Goal: Task Accomplishment & Management: Complete application form

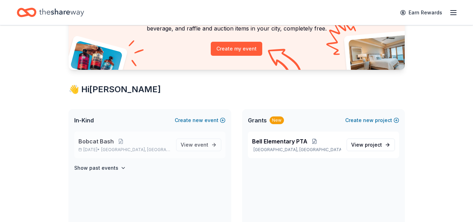
scroll to position [72, 0]
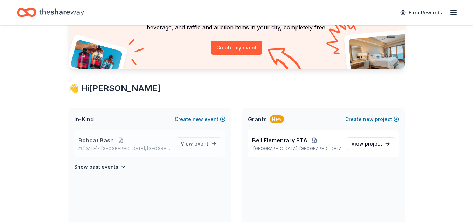
click at [99, 140] on span "Bobcat Bash" at bounding box center [95, 140] width 35 height 8
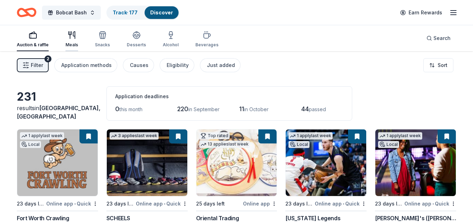
click at [70, 35] on icon "button" at bounding box center [70, 33] width 3 height 3
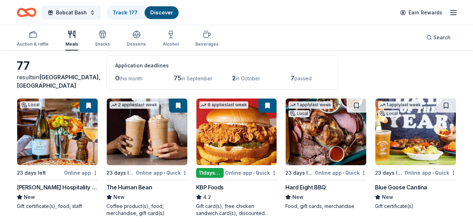
scroll to position [35, 0]
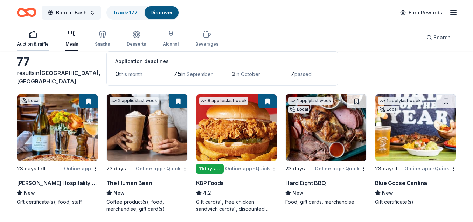
click at [30, 39] on div "Auction & raffle" at bounding box center [33, 38] width 32 height 17
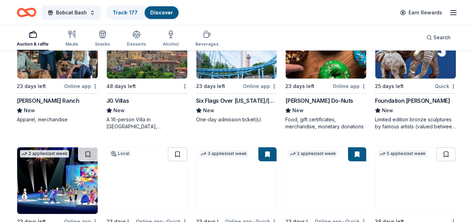
scroll to position [2008, 0]
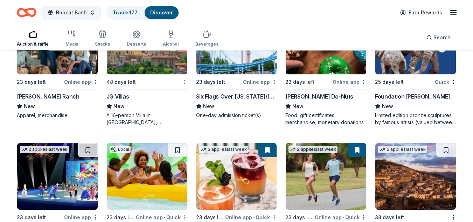
click at [241, 67] on img at bounding box center [237, 41] width 81 height 67
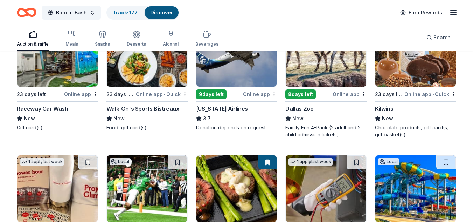
scroll to position [2945, 0]
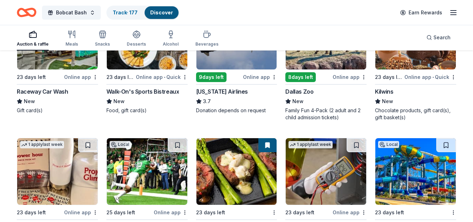
click at [312, 63] on img at bounding box center [326, 36] width 81 height 67
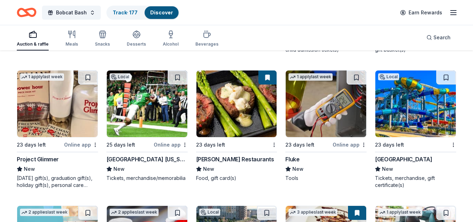
scroll to position [3015, 0]
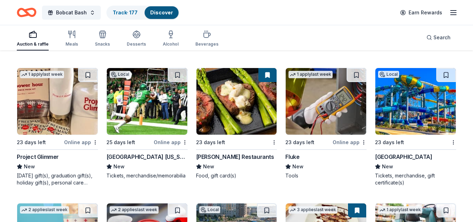
click at [238, 107] on img at bounding box center [237, 101] width 81 height 67
click at [339, 104] on img at bounding box center [326, 101] width 81 height 67
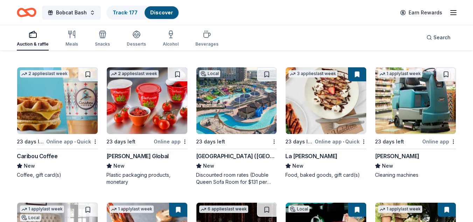
scroll to position [3155, 0]
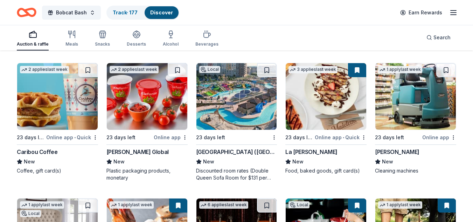
click at [49, 125] on img at bounding box center [57, 96] width 81 height 67
click at [153, 124] on img at bounding box center [147, 96] width 81 height 67
click at [244, 151] on div "Kalahari Resorts (TX)" at bounding box center [236, 151] width 81 height 8
click at [237, 133] on div "23 days left" at bounding box center [232, 137] width 73 height 9
click at [328, 111] on img at bounding box center [326, 96] width 81 height 67
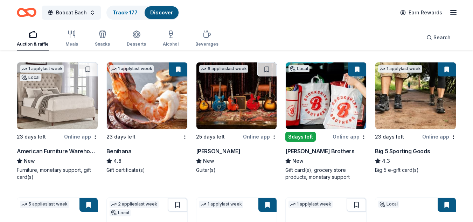
scroll to position [3295, 0]
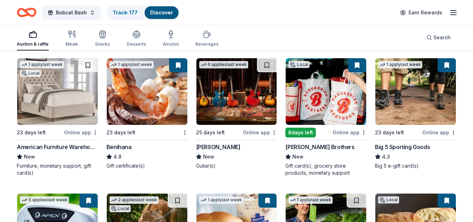
click at [78, 108] on img at bounding box center [57, 91] width 81 height 67
click at [158, 101] on img at bounding box center [147, 91] width 81 height 67
click at [242, 92] on img at bounding box center [237, 91] width 81 height 67
click at [327, 103] on img at bounding box center [326, 91] width 81 height 67
click at [418, 97] on img at bounding box center [416, 91] width 81 height 67
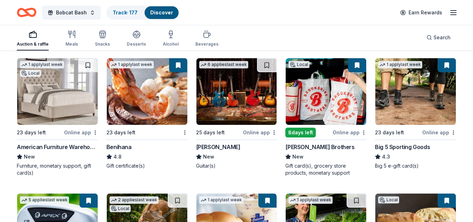
click at [328, 109] on img at bounding box center [326, 91] width 81 height 67
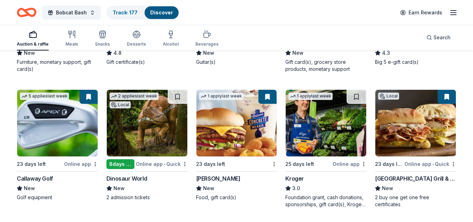
scroll to position [3400, 0]
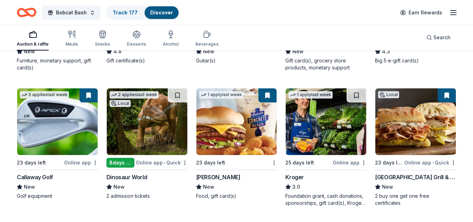
click at [56, 122] on img at bounding box center [57, 121] width 81 height 67
click at [159, 137] on img at bounding box center [147, 121] width 81 height 67
click at [123, 139] on img at bounding box center [147, 121] width 81 height 67
click at [231, 139] on img at bounding box center [237, 121] width 81 height 67
click at [318, 137] on img at bounding box center [326, 121] width 81 height 67
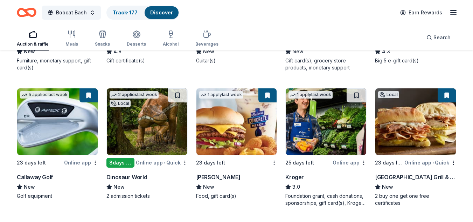
click at [410, 133] on img at bounding box center [416, 121] width 81 height 67
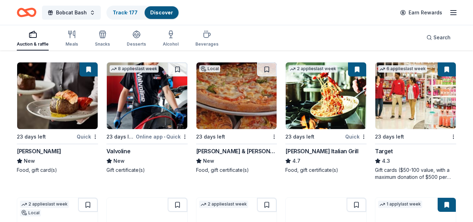
scroll to position [3563, 0]
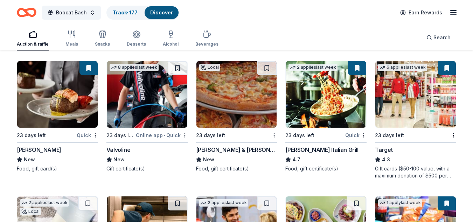
click at [264, 107] on img at bounding box center [237, 94] width 81 height 67
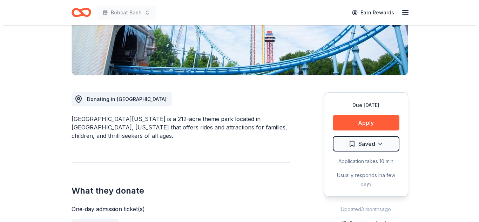
scroll to position [175, 0]
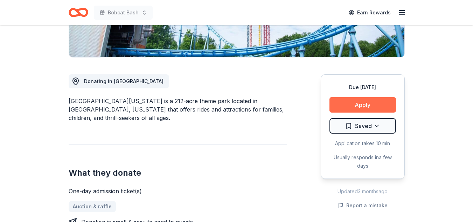
click at [382, 106] on button "Apply" at bounding box center [363, 104] width 67 height 15
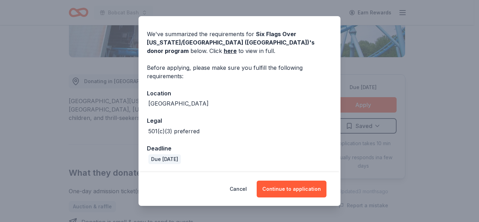
scroll to position [21, 0]
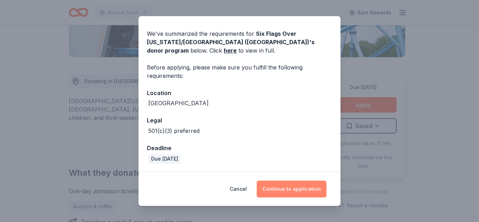
click at [300, 187] on button "Continue to application" at bounding box center [291, 188] width 70 height 17
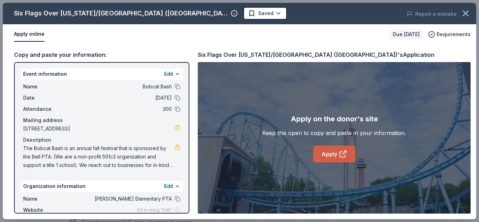
click at [342, 155] on icon at bounding box center [342, 154] width 8 height 8
click at [331, 155] on link "Apply" at bounding box center [334, 153] width 42 height 17
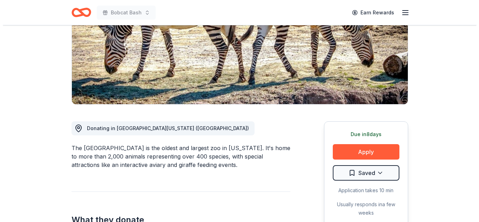
scroll to position [210, 0]
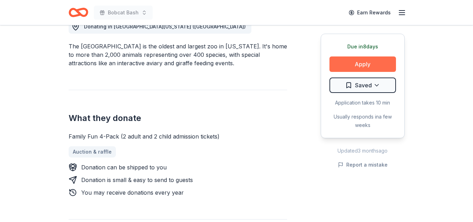
click at [357, 69] on button "Apply" at bounding box center [363, 63] width 67 height 15
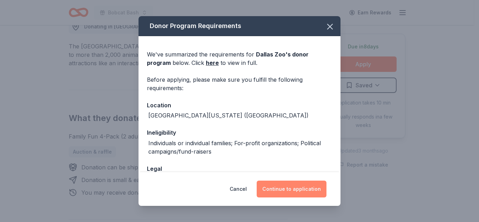
click at [280, 195] on button "Continue to application" at bounding box center [291, 188] width 70 height 17
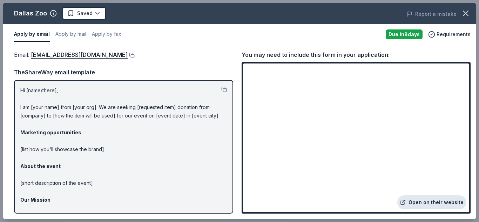
click at [433, 205] on link "Open on their website" at bounding box center [431, 202] width 69 height 14
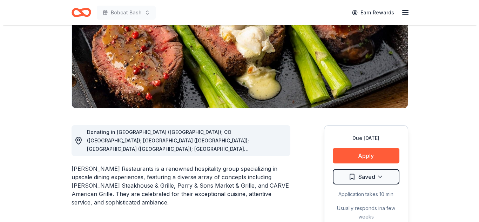
scroll to position [210, 0]
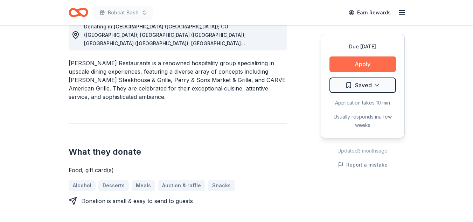
click at [370, 59] on button "Apply" at bounding box center [363, 63] width 67 height 15
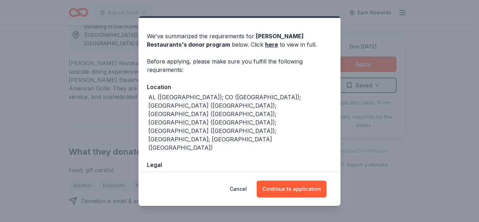
scroll to position [21, 0]
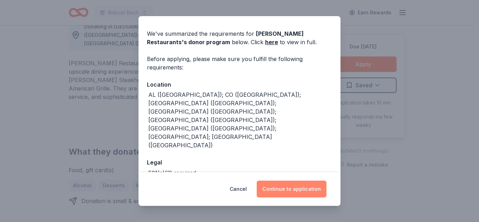
click at [288, 191] on button "Continue to application" at bounding box center [291, 188] width 70 height 17
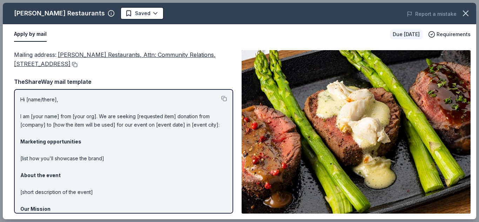
click at [77, 66] on button at bounding box center [73, 65] width 7 height 6
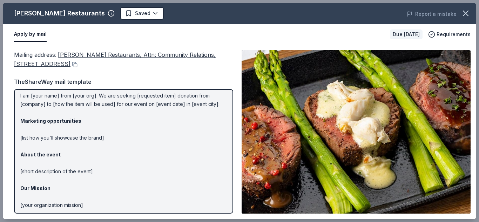
scroll to position [0, 0]
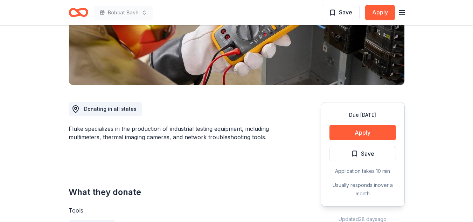
scroll to position [140, 0]
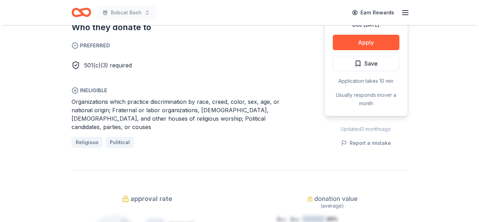
scroll to position [420, 0]
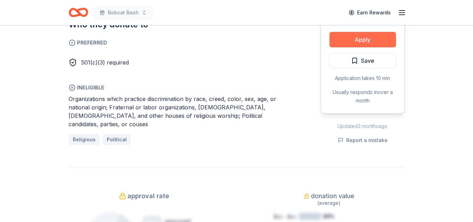
click at [363, 32] on button "Apply" at bounding box center [363, 39] width 67 height 15
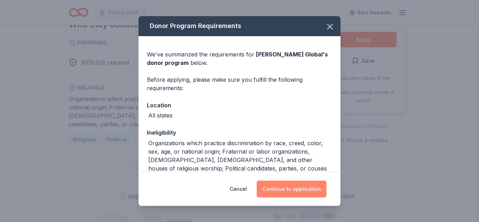
click at [282, 193] on button "Continue to application" at bounding box center [291, 188] width 70 height 17
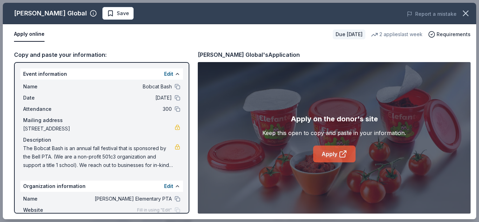
click at [333, 152] on link "Apply" at bounding box center [334, 153] width 42 height 17
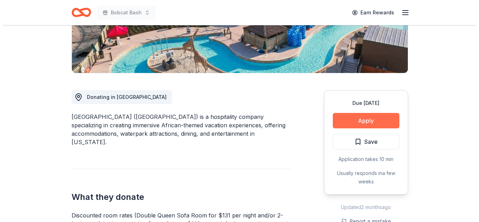
scroll to position [140, 0]
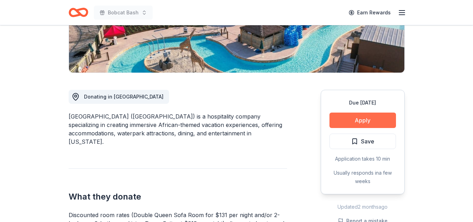
click at [347, 121] on button "Apply" at bounding box center [363, 119] width 67 height 15
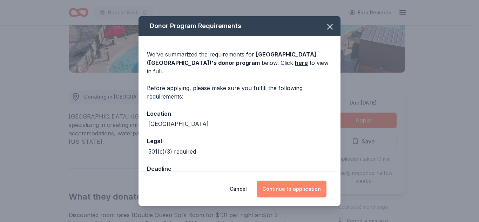
click at [286, 189] on button "Continue to application" at bounding box center [291, 188] width 70 height 17
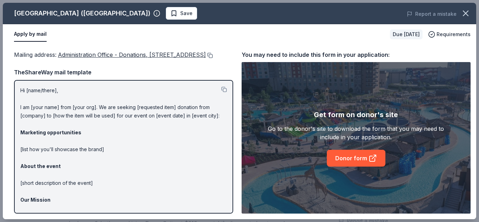
click at [206, 58] on button at bounding box center [209, 56] width 7 height 6
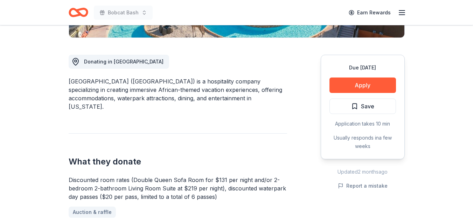
scroll to position [210, 0]
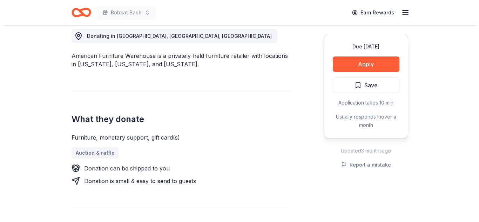
scroll to position [210, 0]
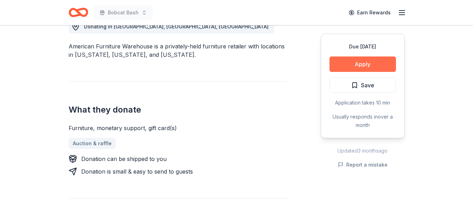
click at [350, 66] on button "Apply" at bounding box center [363, 63] width 67 height 15
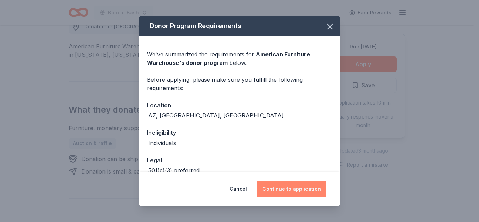
click at [298, 194] on button "Continue to application" at bounding box center [291, 188] width 70 height 17
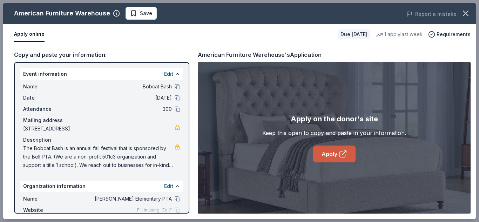
click at [339, 152] on icon at bounding box center [341, 154] width 5 height 5
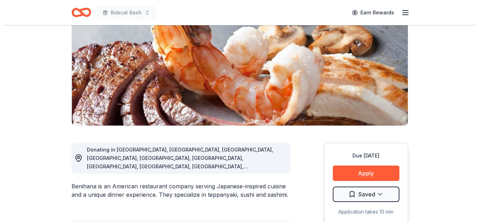
scroll to position [175, 0]
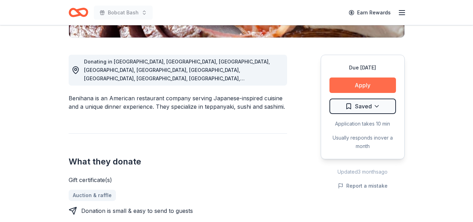
click at [351, 88] on button "Apply" at bounding box center [363, 84] width 67 height 15
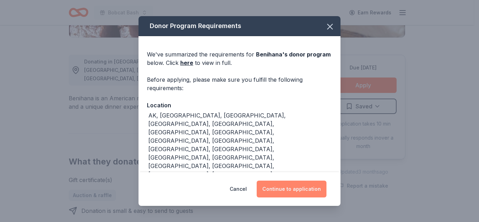
click at [281, 193] on button "Continue to application" at bounding box center [291, 188] width 70 height 17
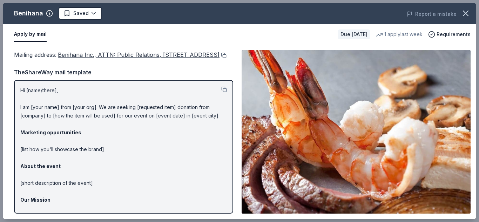
click at [219, 58] on button at bounding box center [222, 56] width 7 height 6
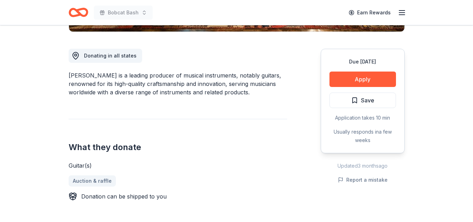
scroll to position [175, 0]
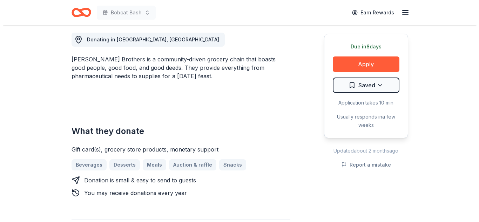
scroll to position [210, 0]
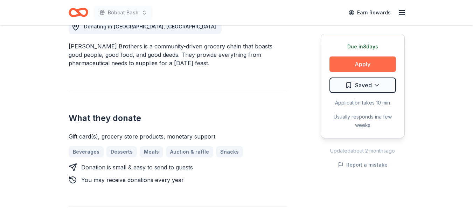
click at [362, 66] on button "Apply" at bounding box center [363, 63] width 67 height 15
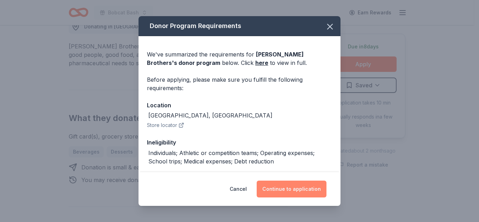
click at [288, 190] on button "Continue to application" at bounding box center [291, 188] width 70 height 17
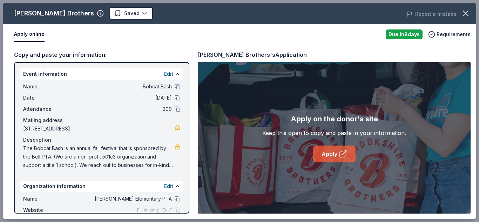
click at [328, 156] on link "Apply" at bounding box center [334, 153] width 42 height 17
click at [327, 154] on link "Apply" at bounding box center [334, 153] width 42 height 17
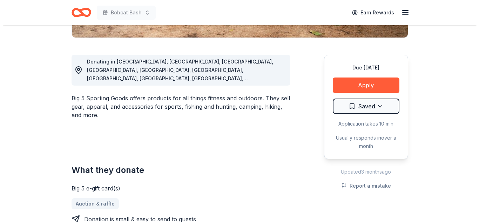
scroll to position [210, 0]
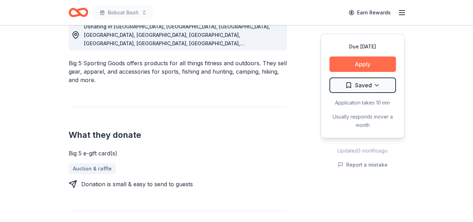
click at [358, 64] on button "Apply" at bounding box center [363, 63] width 67 height 15
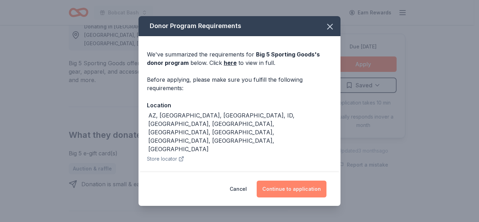
click at [285, 192] on button "Continue to application" at bounding box center [291, 188] width 70 height 17
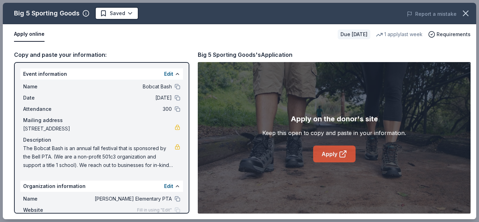
click at [340, 159] on link "Apply" at bounding box center [334, 153] width 42 height 17
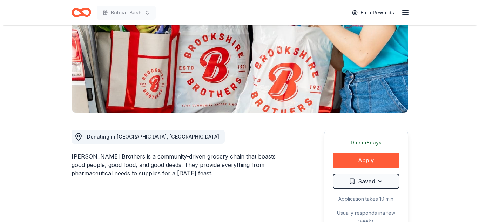
scroll to position [175, 0]
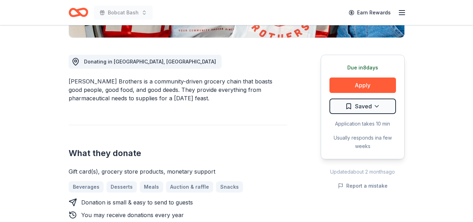
click at [366, 77] on div "Due [DATE] Apply Saved Application takes 10 min Usually responds in a few weeks" at bounding box center [363, 107] width 84 height 104
click at [363, 85] on button "Apply" at bounding box center [363, 84] width 67 height 15
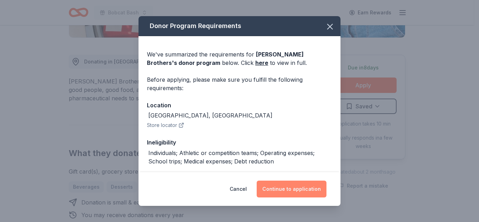
click at [302, 191] on button "Continue to application" at bounding box center [291, 188] width 70 height 17
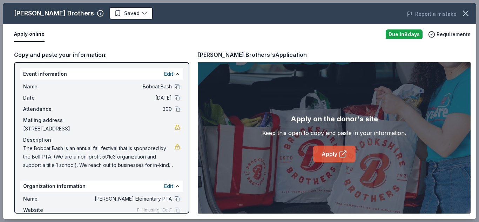
click at [336, 155] on link "Apply" at bounding box center [334, 153] width 42 height 17
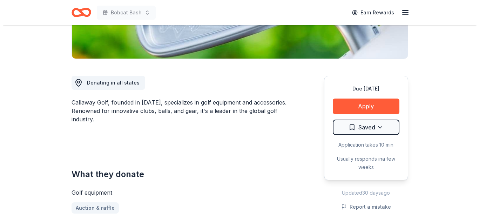
scroll to position [175, 0]
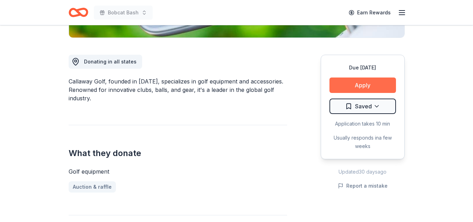
click at [376, 85] on button "Apply" at bounding box center [363, 84] width 67 height 15
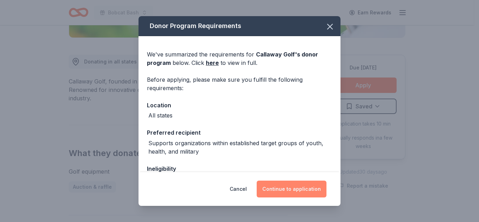
click at [284, 188] on button "Continue to application" at bounding box center [291, 188] width 70 height 17
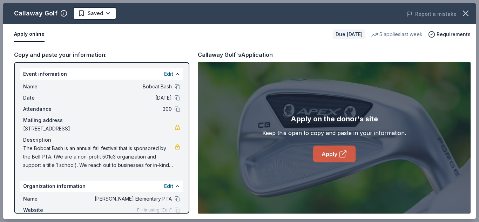
click at [333, 157] on link "Apply" at bounding box center [334, 153] width 42 height 17
click at [329, 154] on link "Apply" at bounding box center [334, 153] width 42 height 17
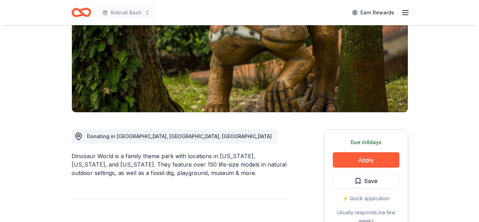
scroll to position [105, 0]
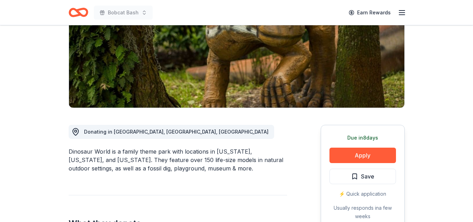
click at [350, 164] on div "Due [DATE] Apply Save ⚡️ Quick application Usually responds in a few weeks" at bounding box center [363, 177] width 84 height 104
click at [350, 158] on button "Apply" at bounding box center [363, 154] width 67 height 15
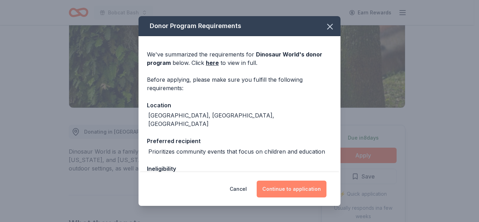
click at [288, 186] on button "Continue to application" at bounding box center [291, 188] width 70 height 17
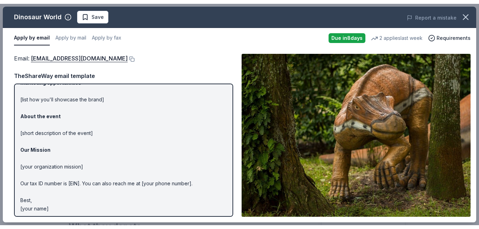
scroll to position [56, 0]
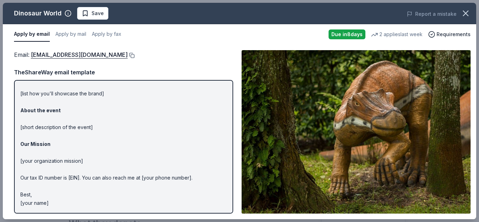
click at [128, 56] on button at bounding box center [131, 56] width 7 height 6
click at [110, 58] on div "Email : info@dinosaurworld.com" at bounding box center [123, 54] width 219 height 9
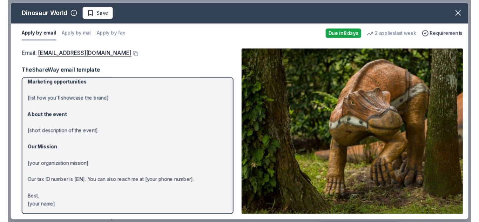
scroll to position [0, 0]
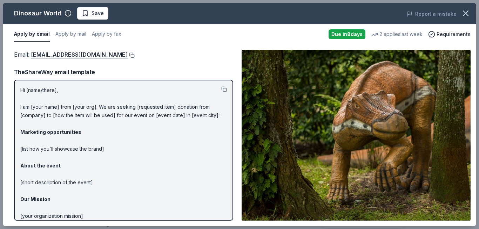
click at [239, 104] on div "Email : info@dinosaurworld.com Email : info@dinosaurworld.com TheShareWay email…" at bounding box center [239, 135] width 473 height 182
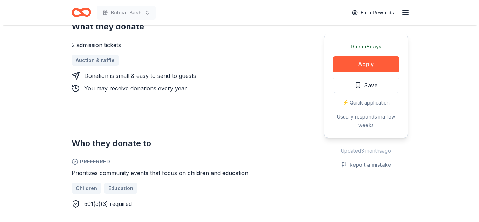
scroll to position [350, 0]
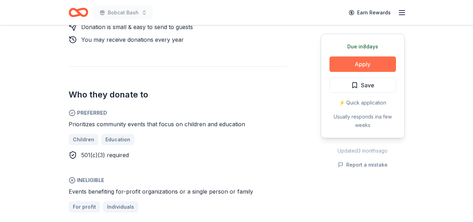
click at [366, 60] on button "Apply" at bounding box center [363, 63] width 67 height 15
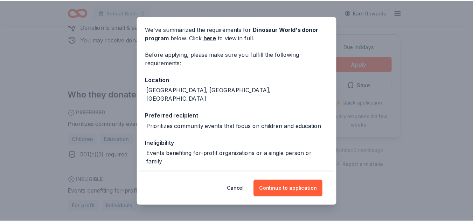
scroll to position [35, 0]
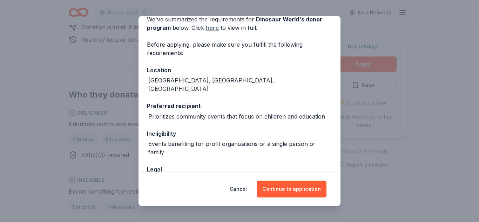
click at [212, 29] on link "here" at bounding box center [212, 27] width 13 height 8
click at [298, 8] on div "Donor Program Requirements We've summarized the requirements for Dinosaur World…" at bounding box center [239, 111] width 479 height 222
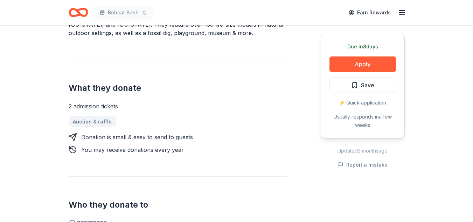
scroll to position [234, 0]
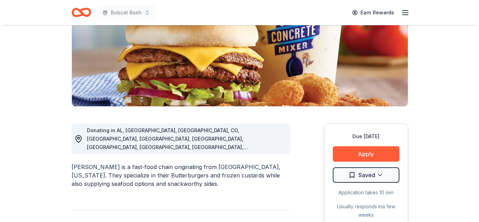
scroll to position [111, 0]
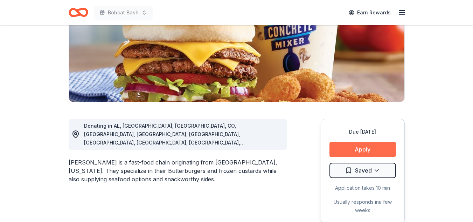
click at [376, 146] on button "Apply" at bounding box center [363, 149] width 67 height 15
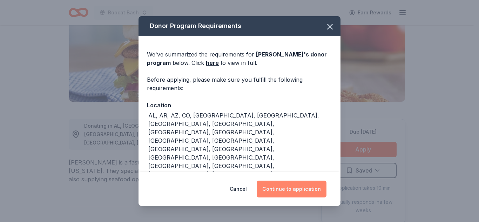
click at [284, 190] on button "Continue to application" at bounding box center [291, 188] width 70 height 17
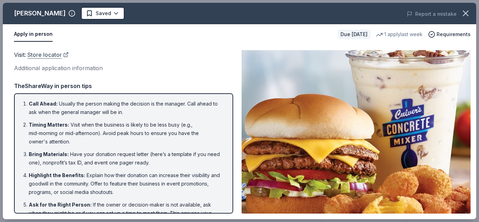
click at [54, 55] on link "Store locator" at bounding box center [47, 54] width 41 height 9
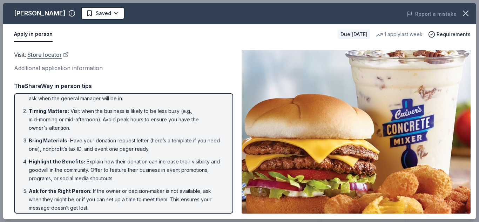
scroll to position [0, 0]
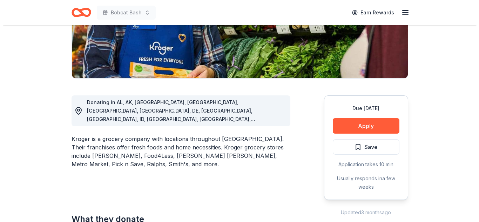
scroll to position [136, 0]
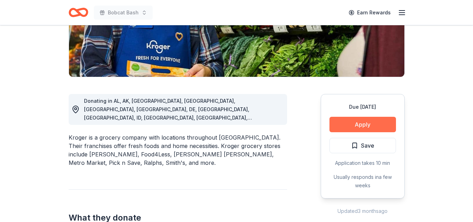
click at [375, 123] on button "Apply" at bounding box center [363, 124] width 67 height 15
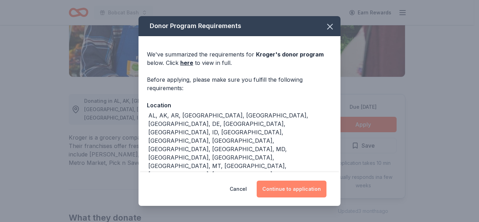
click at [312, 193] on button "Continue to application" at bounding box center [291, 188] width 70 height 17
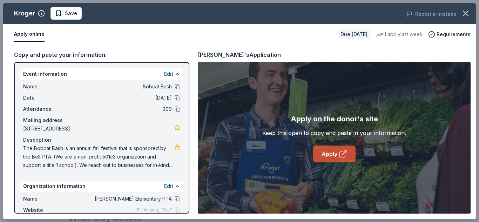
click at [326, 151] on link "Apply" at bounding box center [334, 153] width 42 height 17
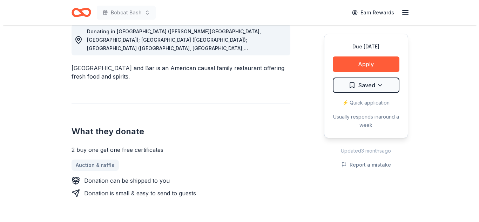
scroll to position [206, 0]
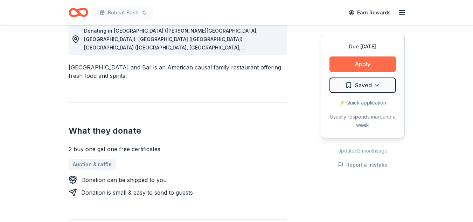
click at [375, 64] on button "Apply" at bounding box center [363, 63] width 67 height 15
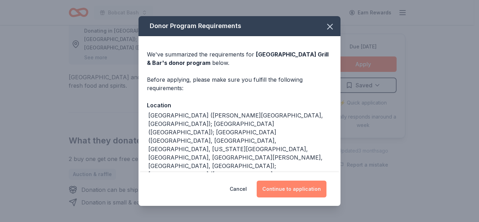
click at [301, 191] on button "Continue to application" at bounding box center [291, 188] width 70 height 17
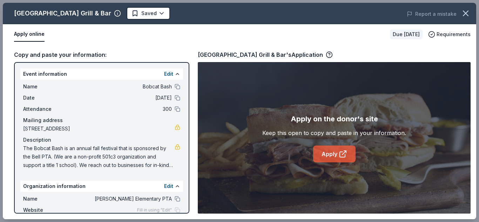
click at [335, 158] on link "Apply" at bounding box center [334, 153] width 42 height 17
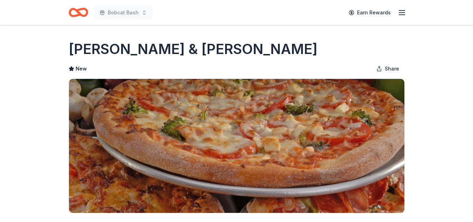
click at [239, 104] on img at bounding box center [237, 146] width 336 height 134
